Goal: Task Accomplishment & Management: Complete application form

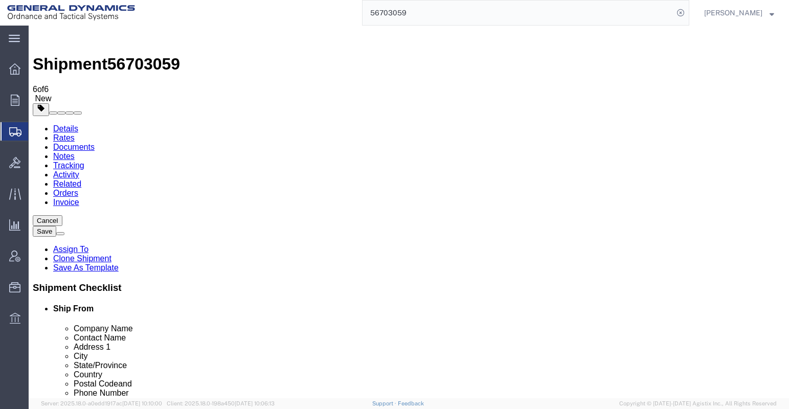
scroll to position [409, 0]
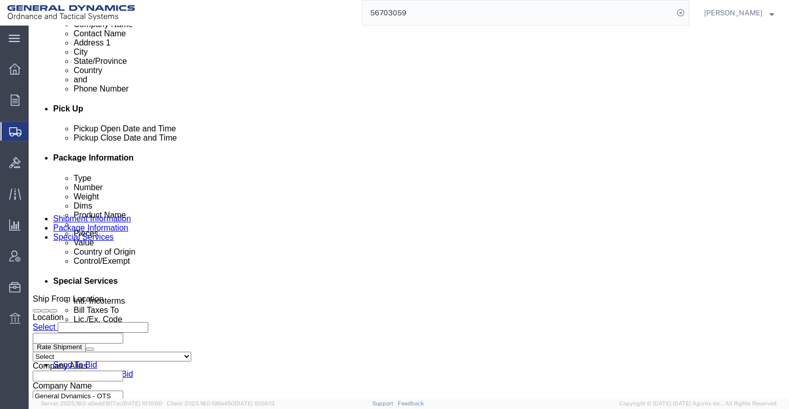
click input "TRK- TLR-164162"
type input "TRK-245033 TLR-164162"
click div "Ship From Location Location Select Select My Profile Location GD-OTS [GEOGRAPHI…"
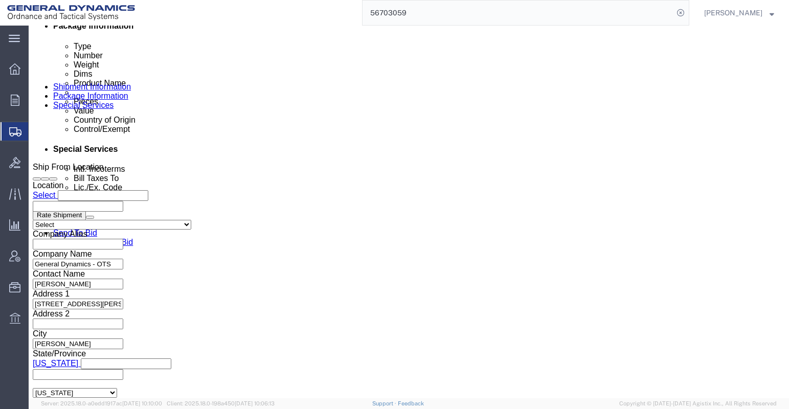
scroll to position [613, 0]
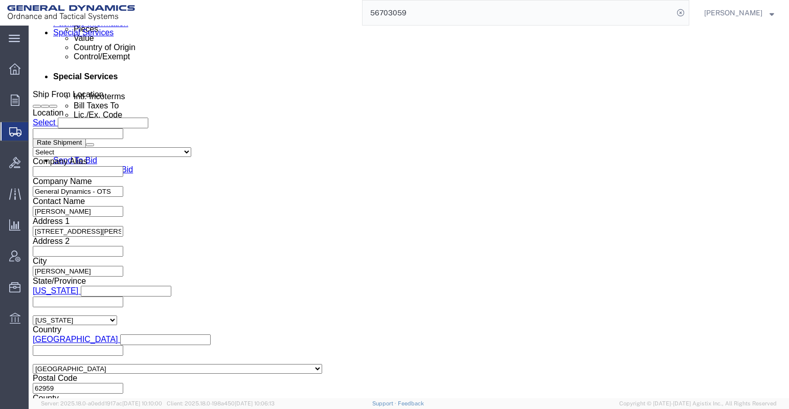
click button "Continue"
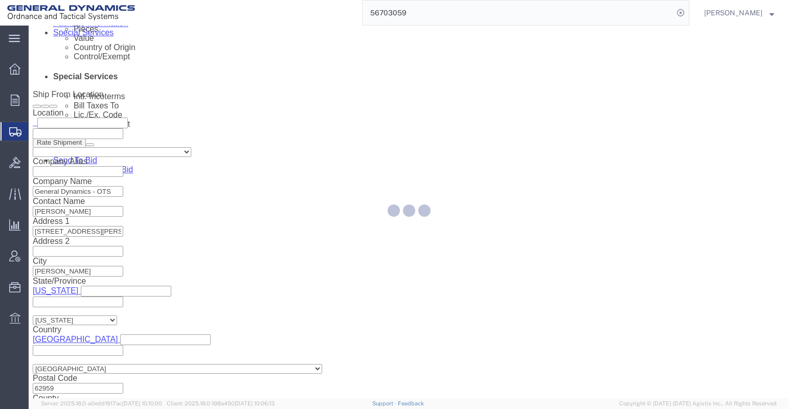
select select "DRFB"
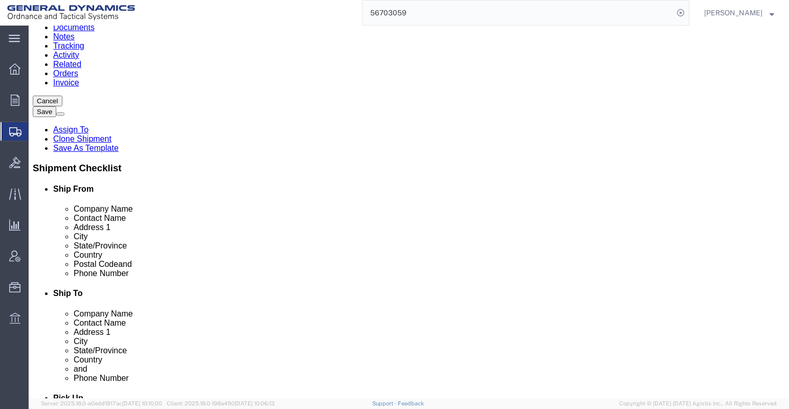
click icon
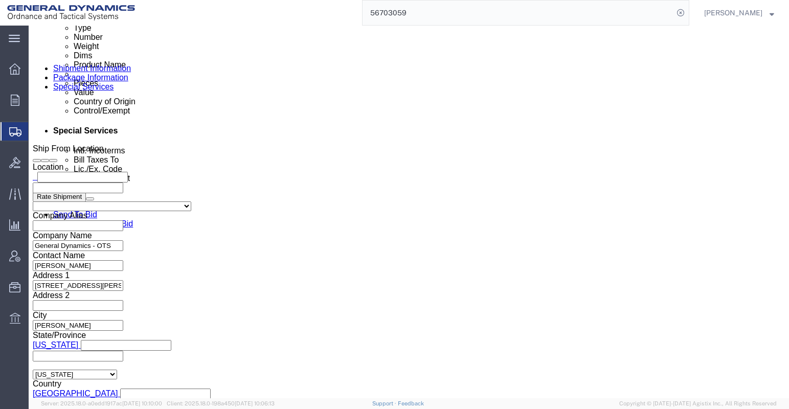
scroll to position [355, 0]
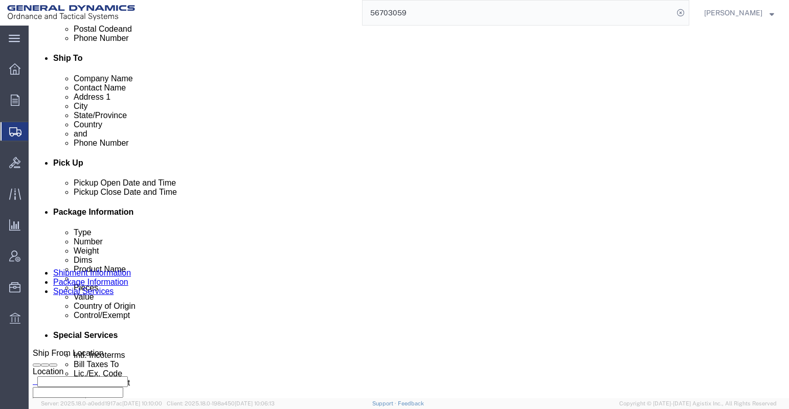
click div "[DATE] 1:33 PM"
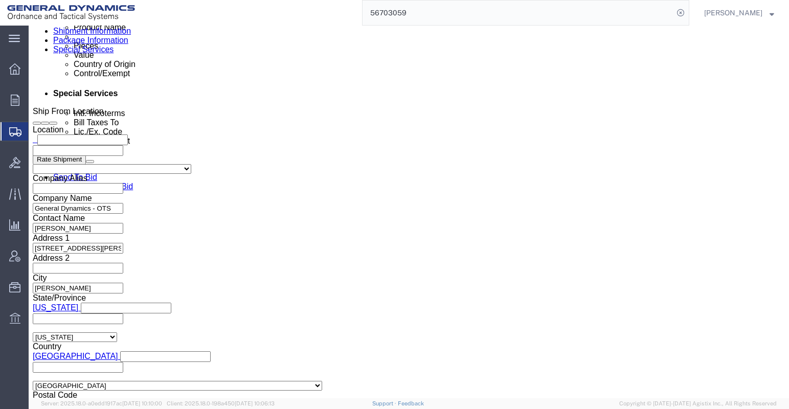
type input "3:45 PM"
click button "Apply"
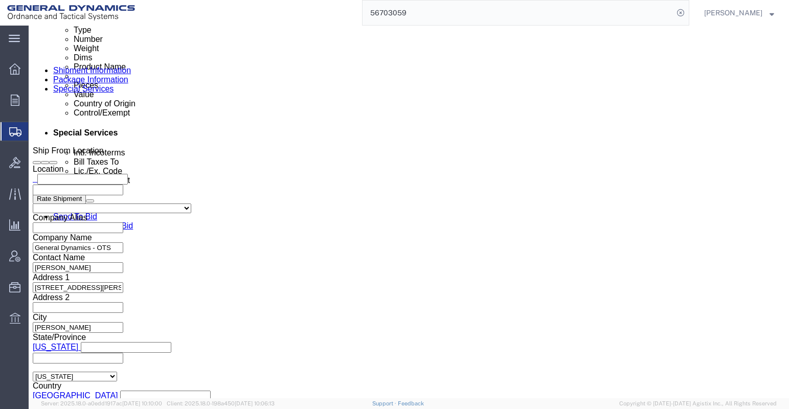
scroll to position [620, 0]
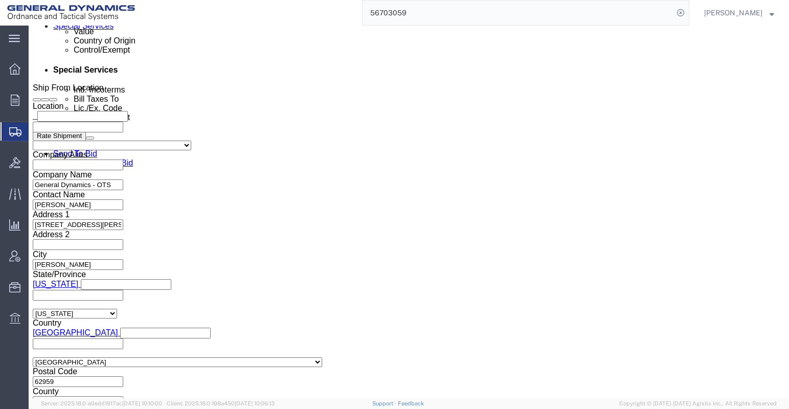
click button "Continue"
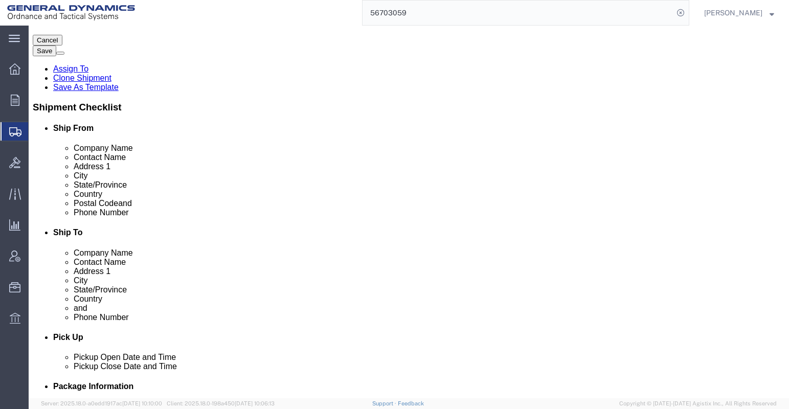
click button "Continue"
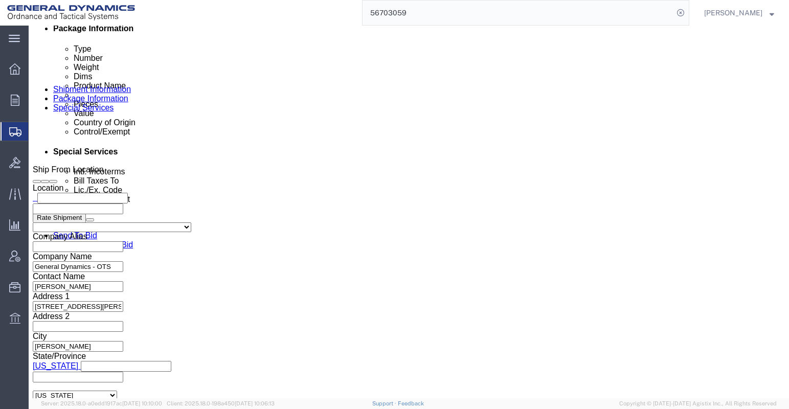
scroll to position [539, 0]
click button "Rate Shipment"
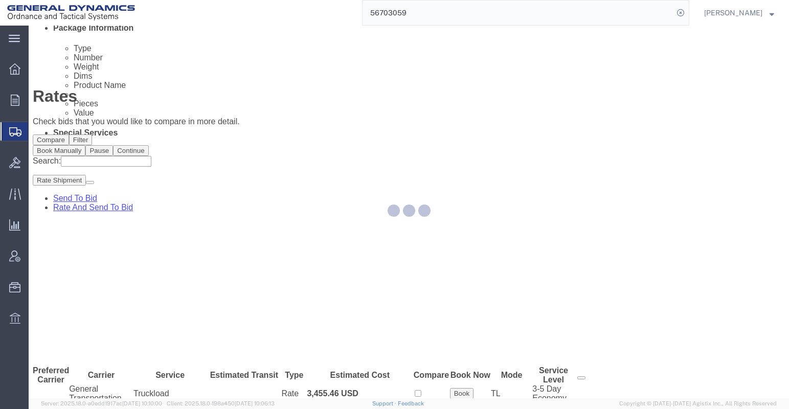
scroll to position [0, 0]
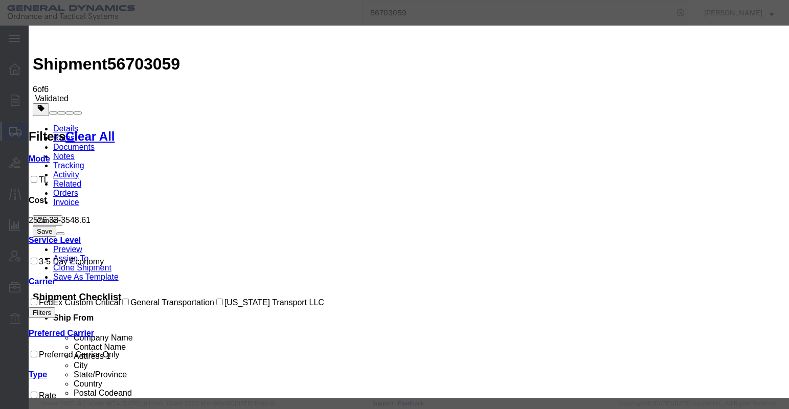
select select "147"
select select "29601"
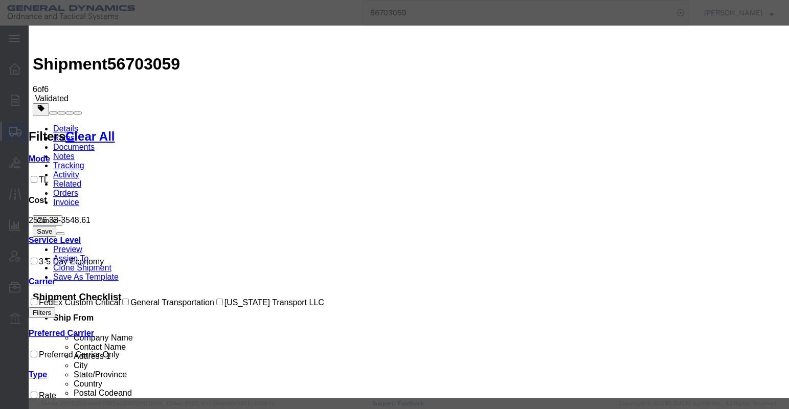
type input "25399"
type input "[PERSON_NAME]"
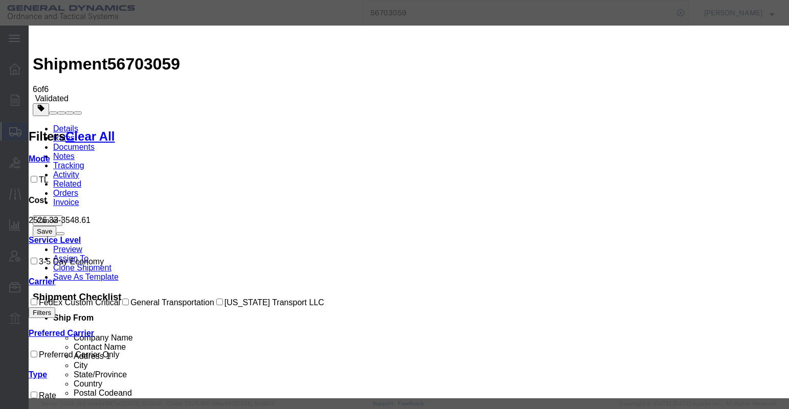
type input "[PHONE_NUMBER]"
select select "1600"
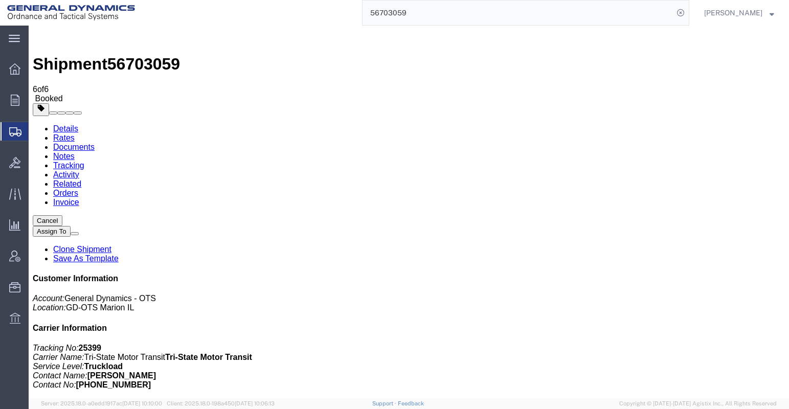
drag, startPoint x: 323, startPoint y: 178, endPoint x: 232, endPoint y: 28, distance: 175.9
drag, startPoint x: 324, startPoint y: 200, endPoint x: 238, endPoint y: 29, distance: 190.9
drag, startPoint x: 323, startPoint y: 218, endPoint x: 183, endPoint y: 26, distance: 238.1
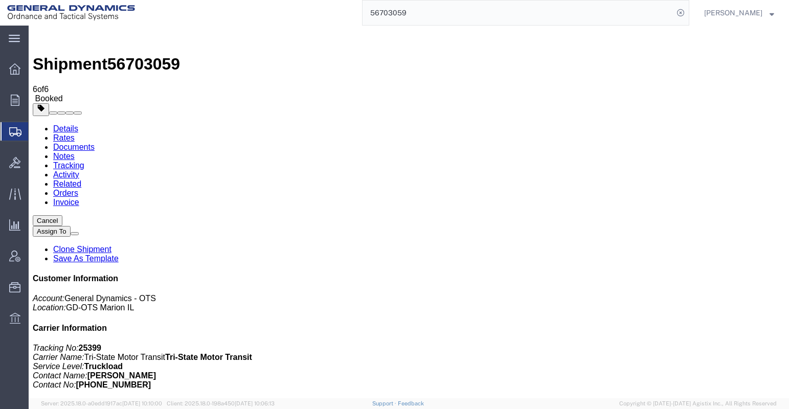
drag, startPoint x: 132, startPoint y: 26, endPoint x: 323, endPoint y: 241, distance: 287.9
click at [744, 14] on span "[PERSON_NAME]" at bounding box center [733, 12] width 58 height 11
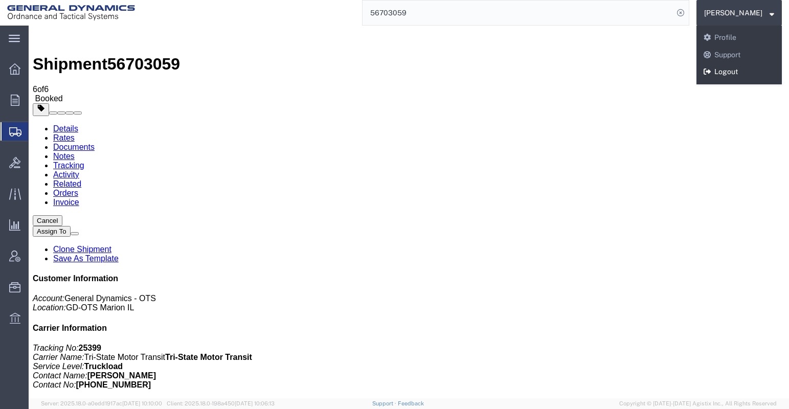
click at [736, 72] on link "Logout" at bounding box center [738, 71] width 85 height 17
